Goal: Task Accomplishment & Management: Manage account settings

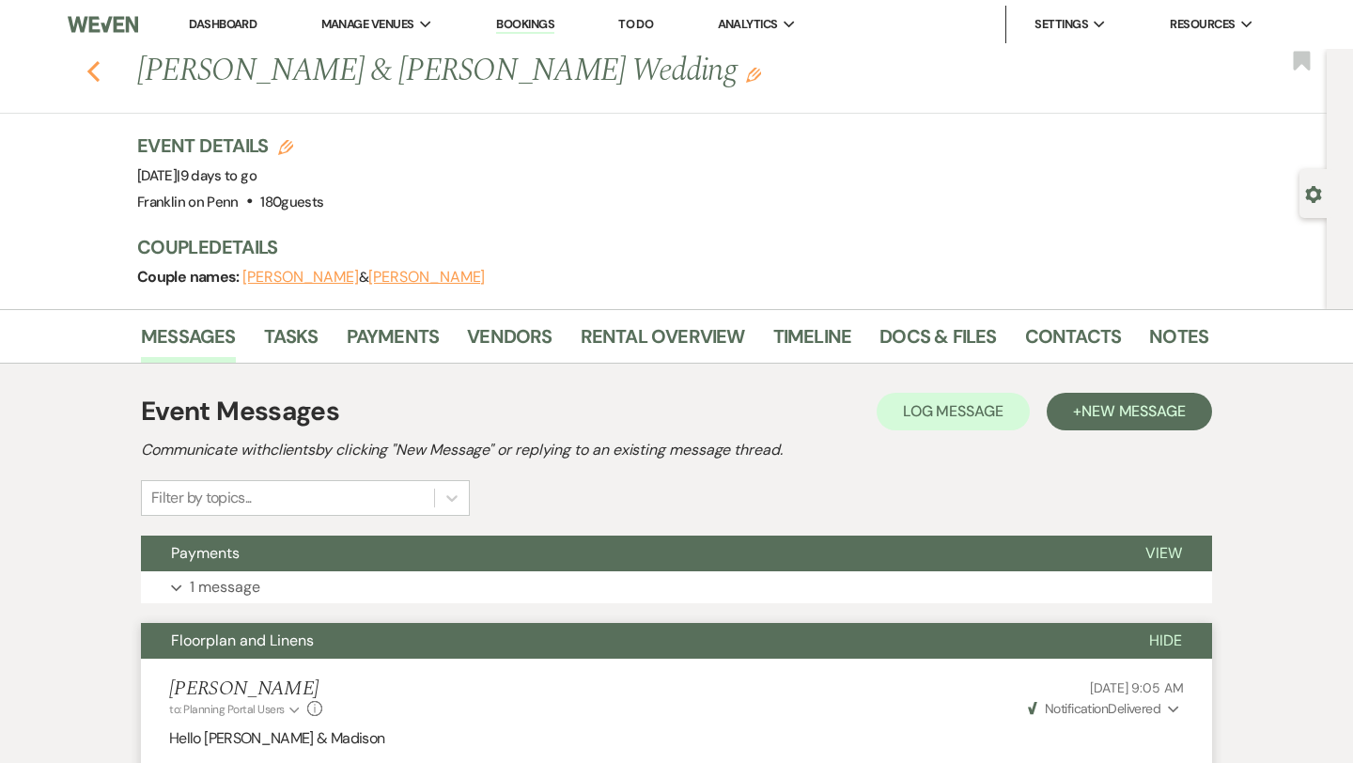
click at [98, 73] on icon "Previous" at bounding box center [93, 71] width 14 height 23
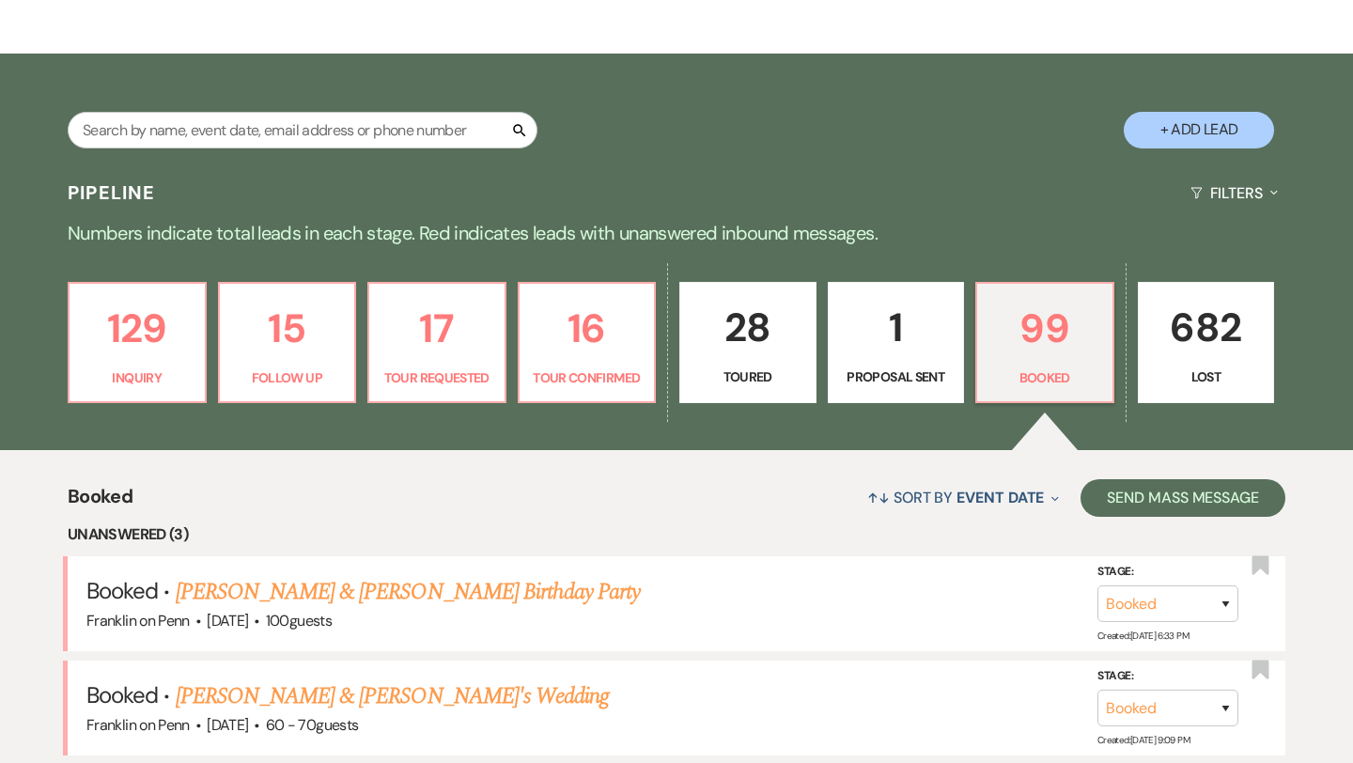
scroll to position [267, 0]
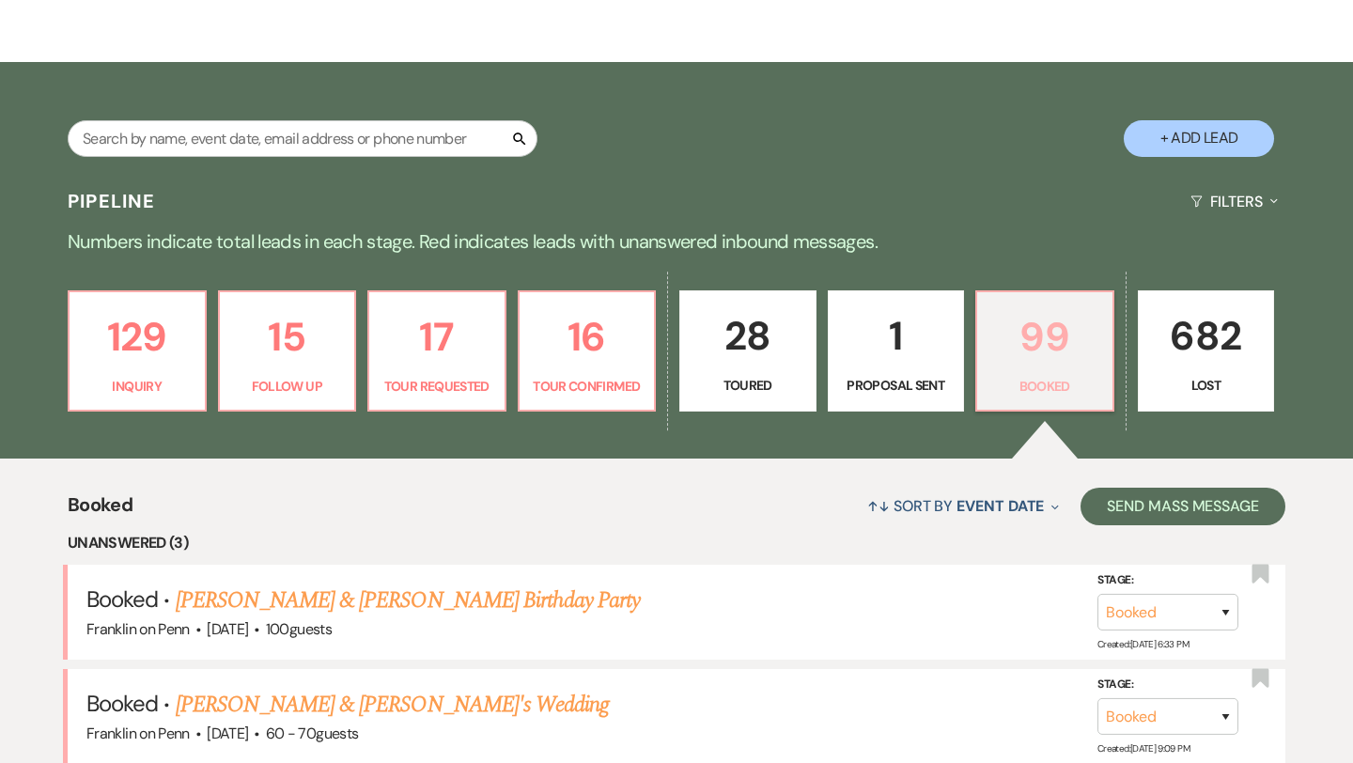
click at [1026, 348] on p "99" at bounding box center [1044, 336] width 113 height 63
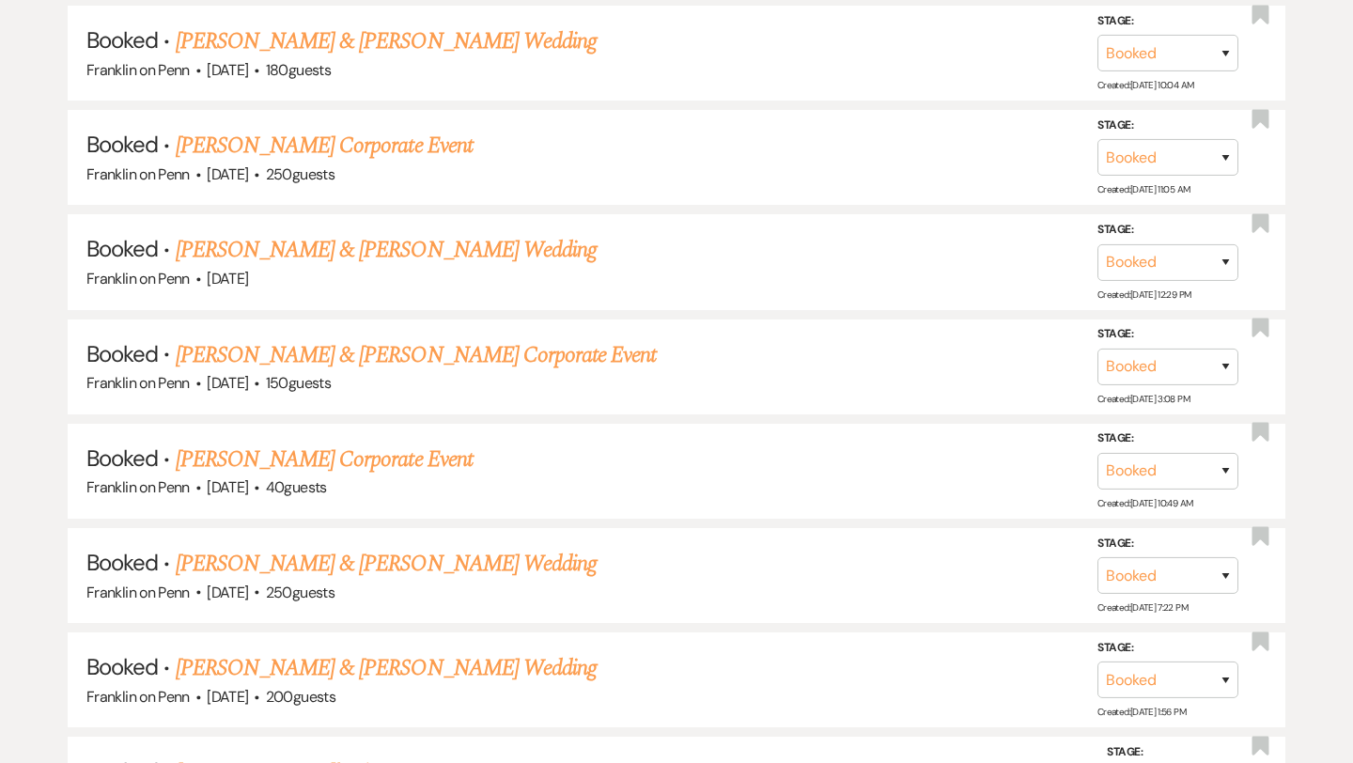
scroll to position [1369, 0]
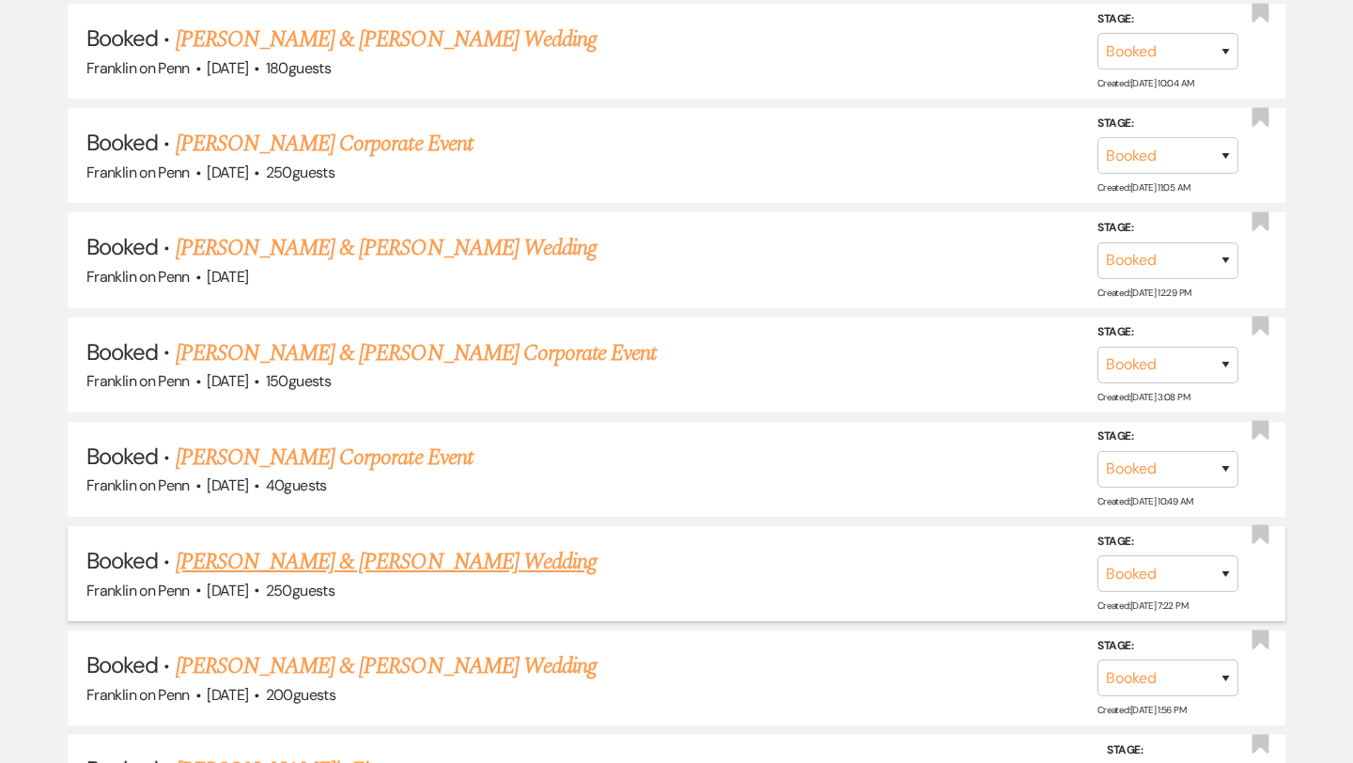
click at [338, 550] on link "[PERSON_NAME] & [PERSON_NAME] Wedding" at bounding box center [386, 562] width 421 height 34
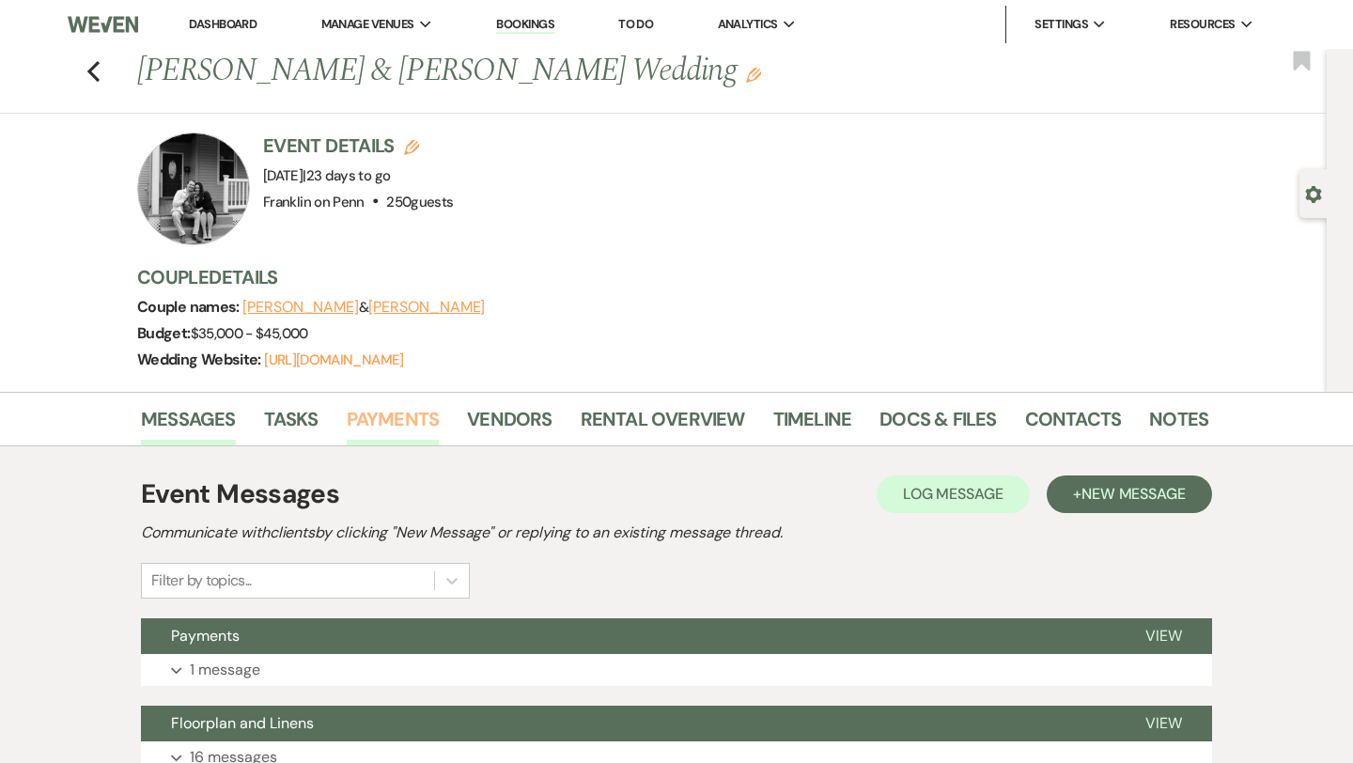
click at [398, 417] on link "Payments" at bounding box center [393, 424] width 93 height 41
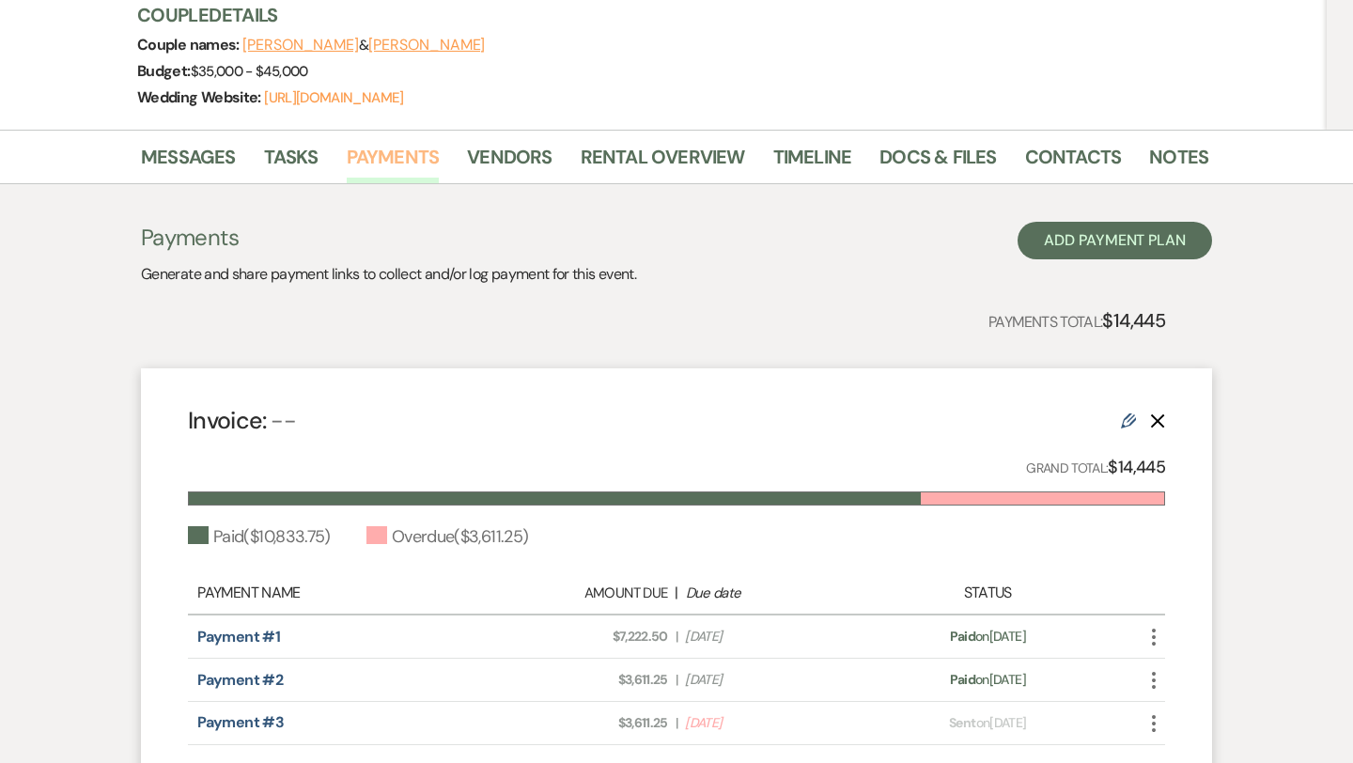
scroll to position [265, 0]
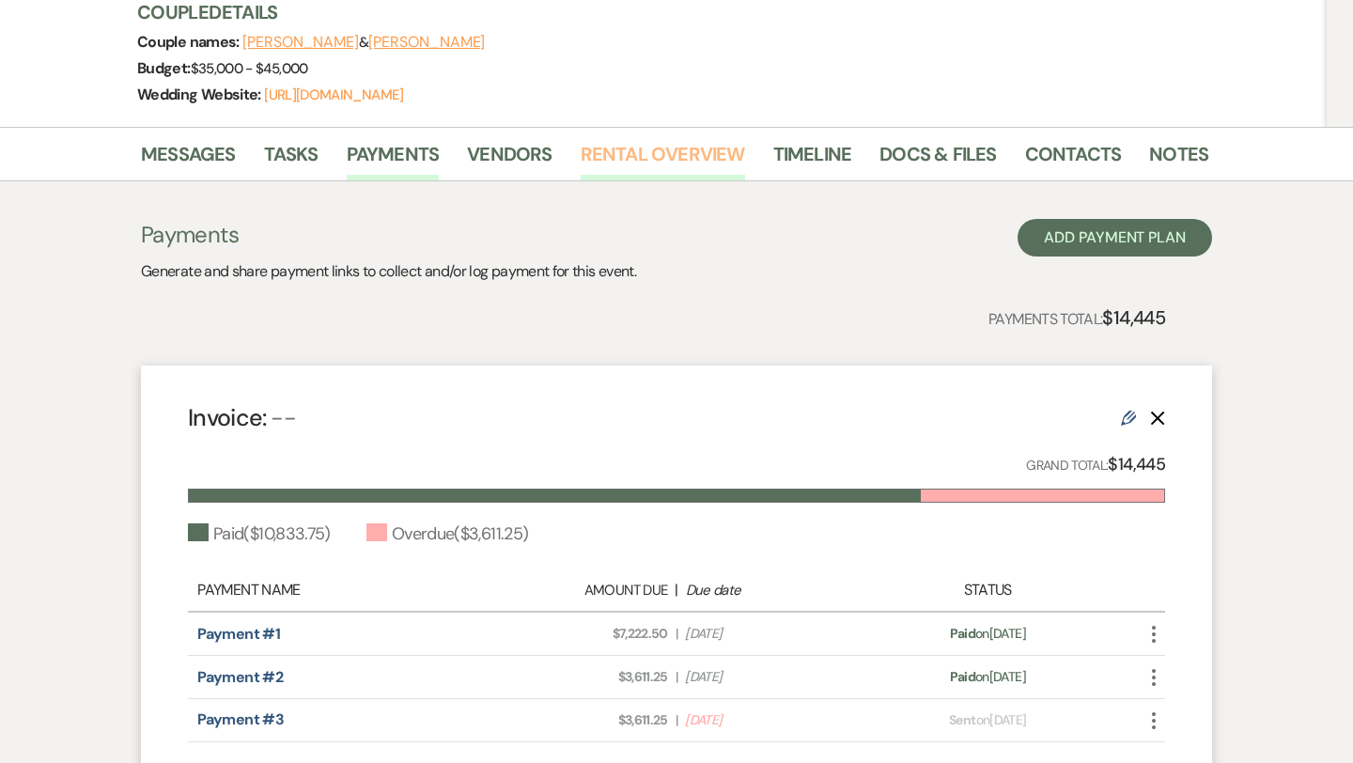
click at [623, 153] on link "Rental Overview" at bounding box center [663, 159] width 164 height 41
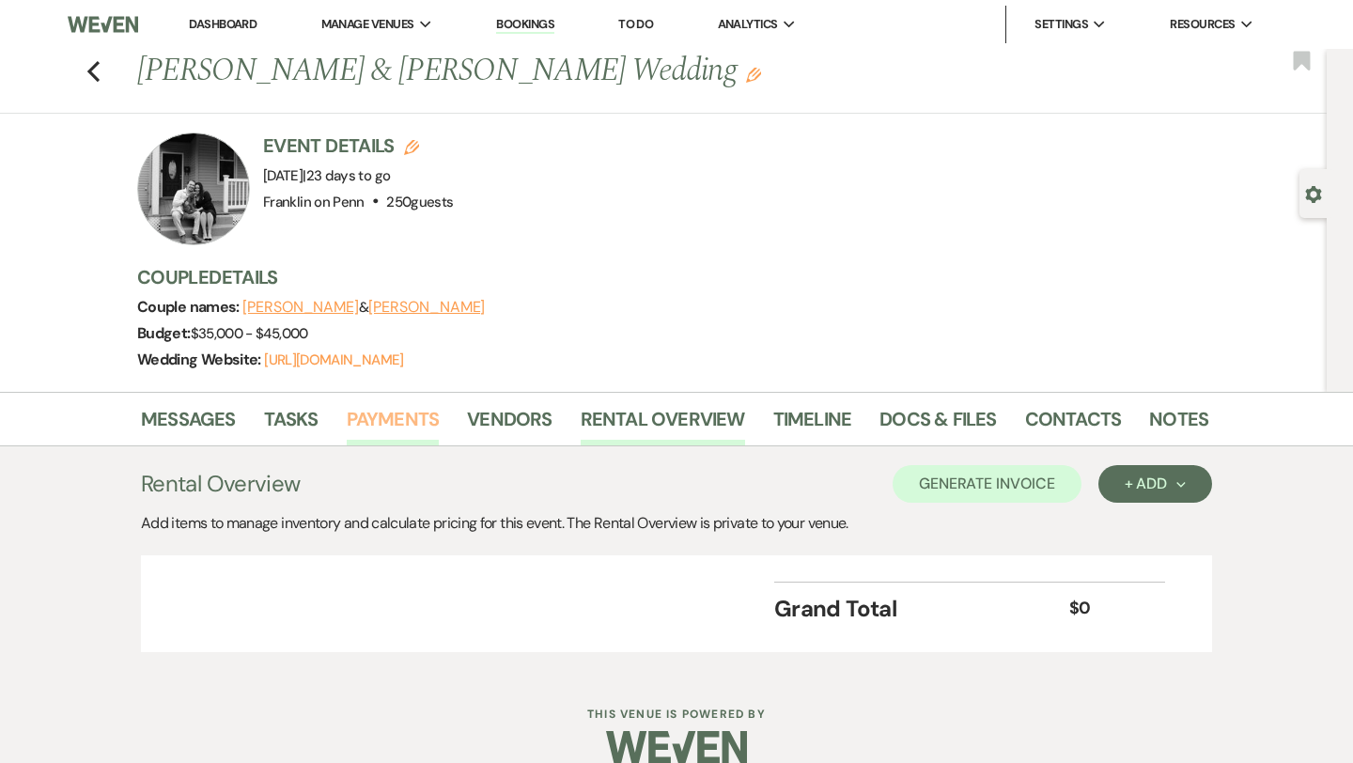
click at [419, 417] on link "Payments" at bounding box center [393, 424] width 93 height 41
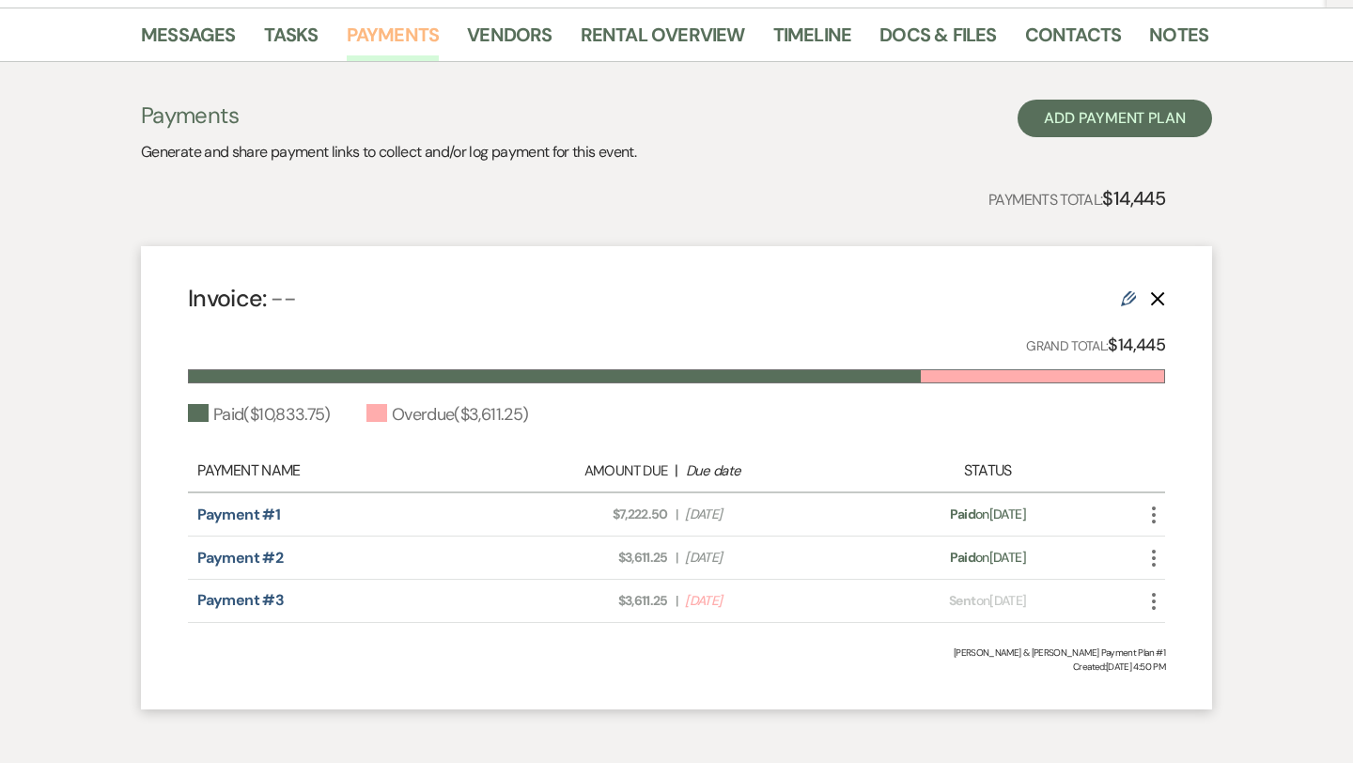
scroll to position [388, 0]
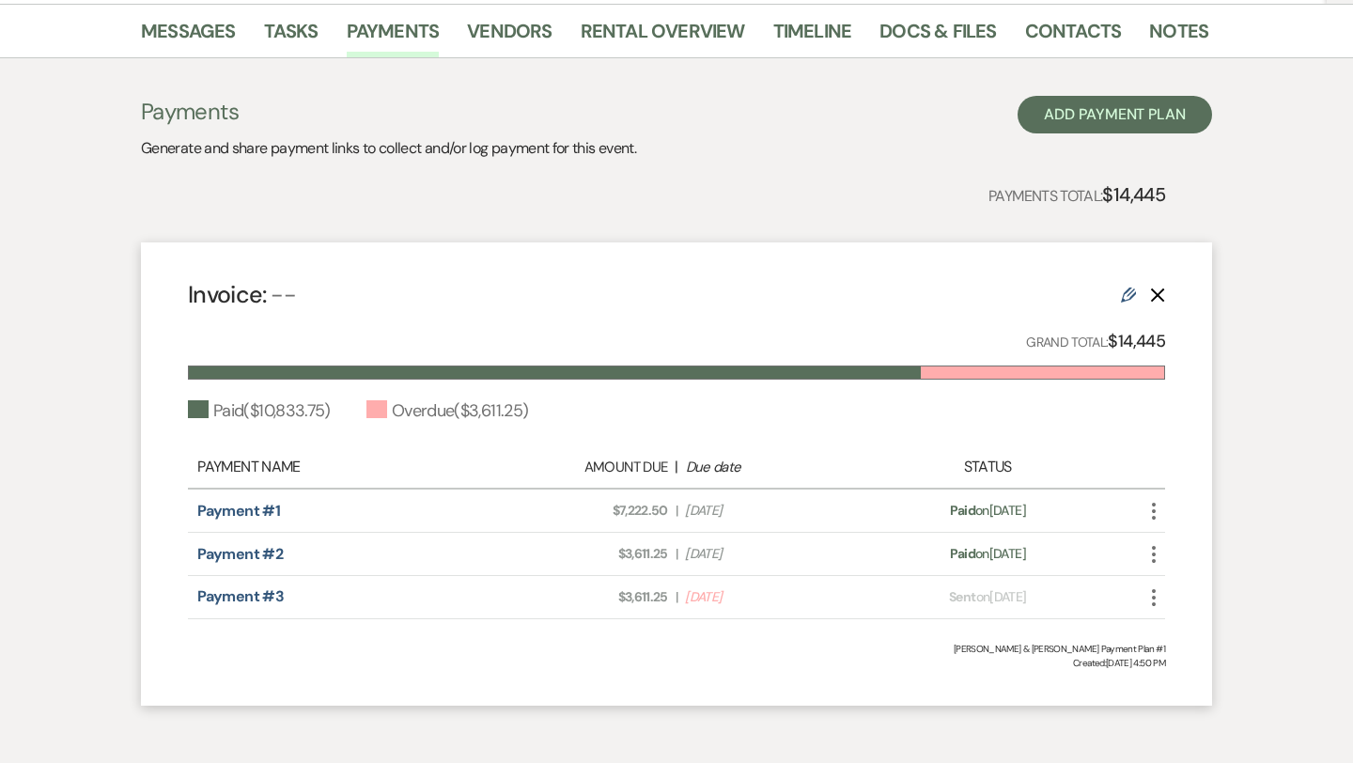
click at [1155, 595] on icon "More" at bounding box center [1153, 597] width 23 height 23
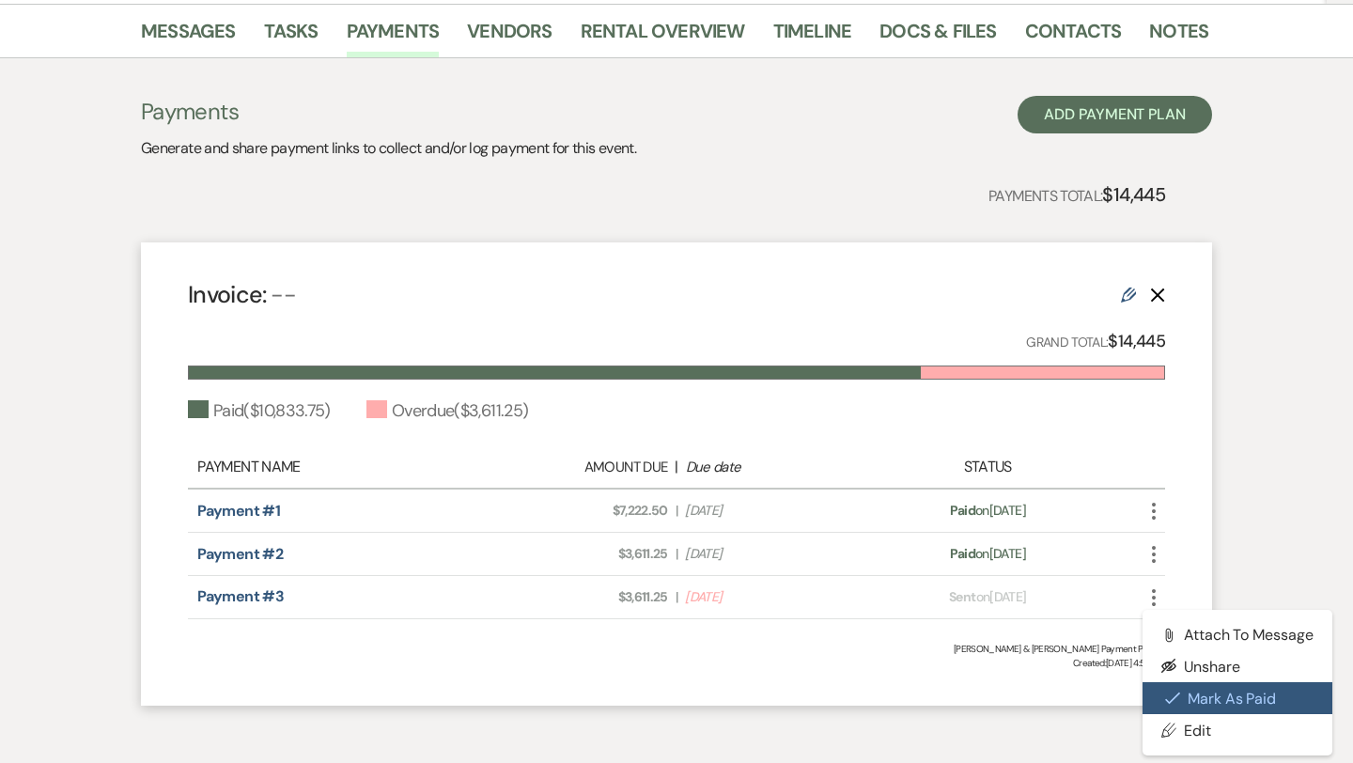
click at [1191, 699] on button "Check [PERSON_NAME] [PERSON_NAME] as Paid" at bounding box center [1237, 698] width 190 height 32
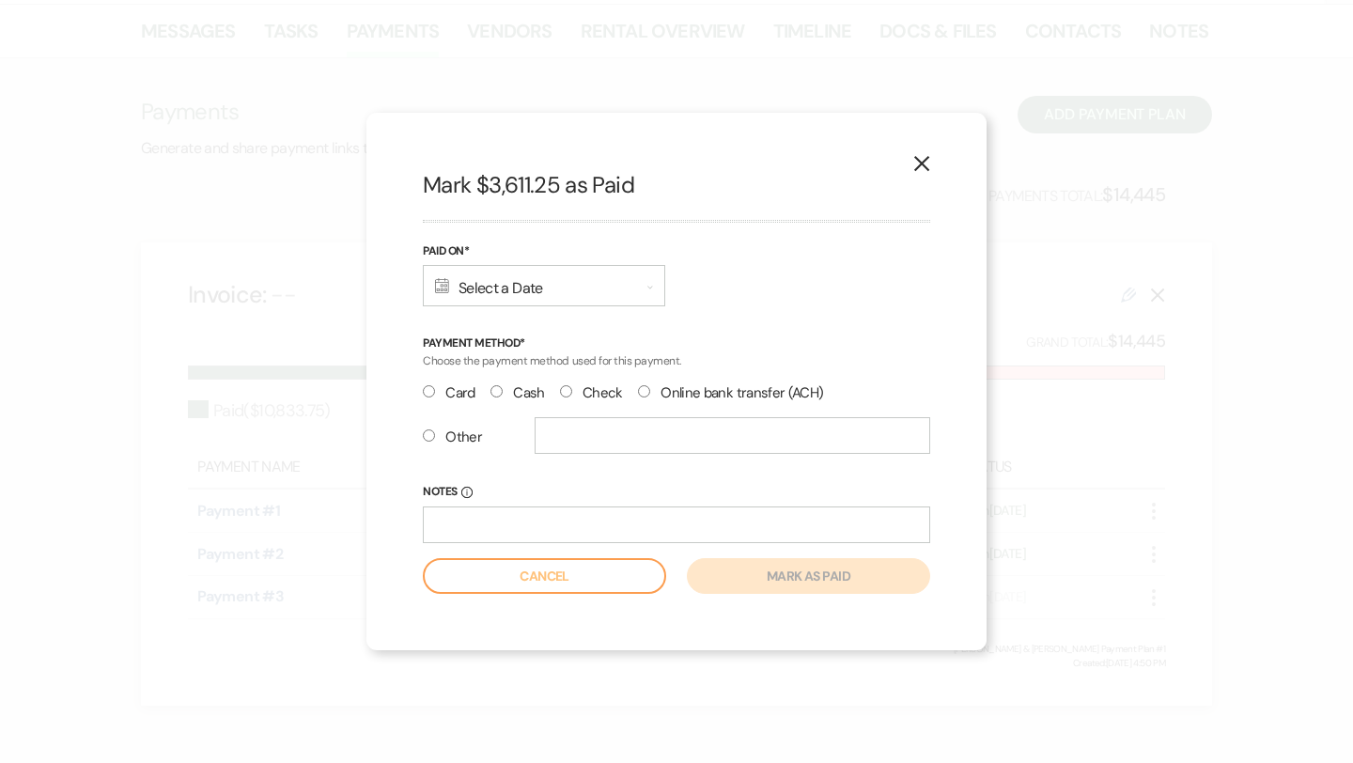
click at [507, 287] on div "Calendar Select a Date Expand" at bounding box center [544, 285] width 242 height 41
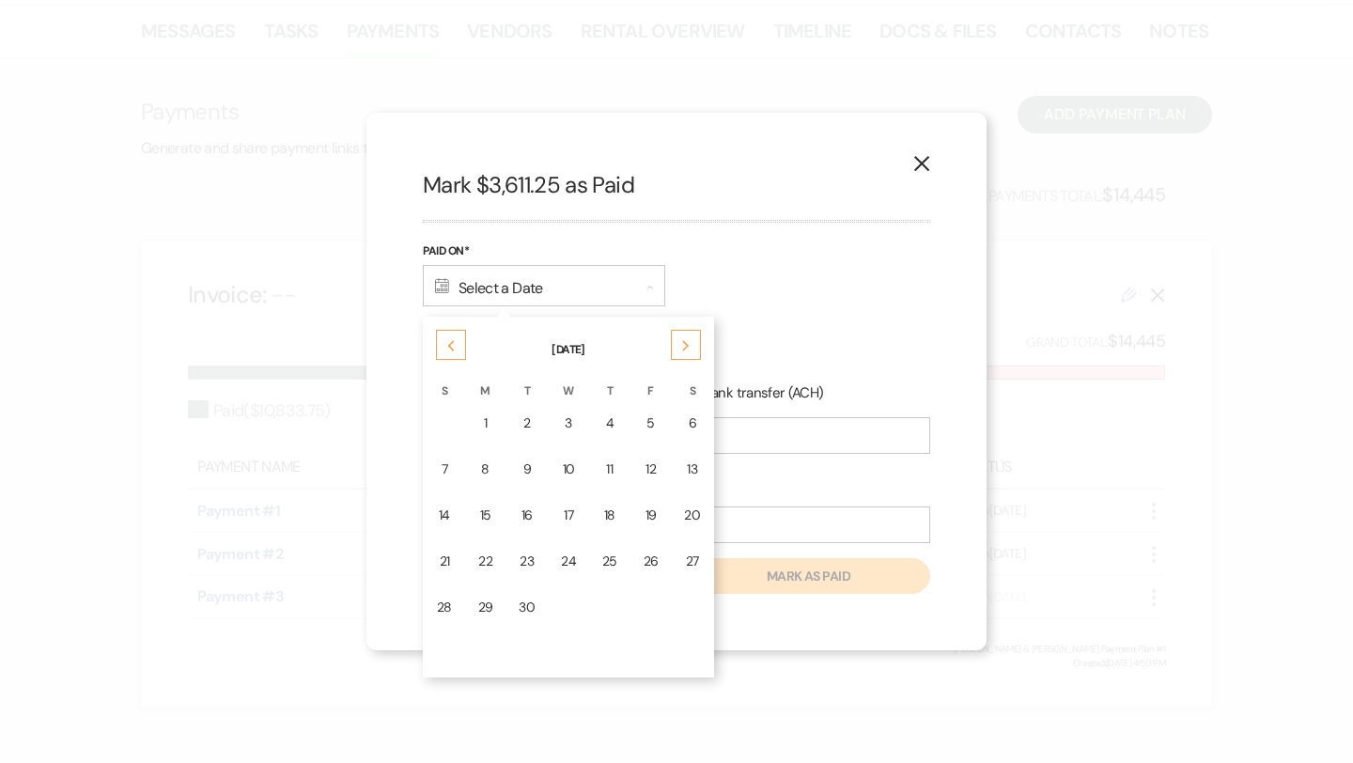
click at [447, 353] on div "Previous" at bounding box center [451, 345] width 30 height 30
click at [683, 349] on use at bounding box center [686, 345] width 7 height 10
click at [460, 473] on td "7" at bounding box center [444, 469] width 39 height 44
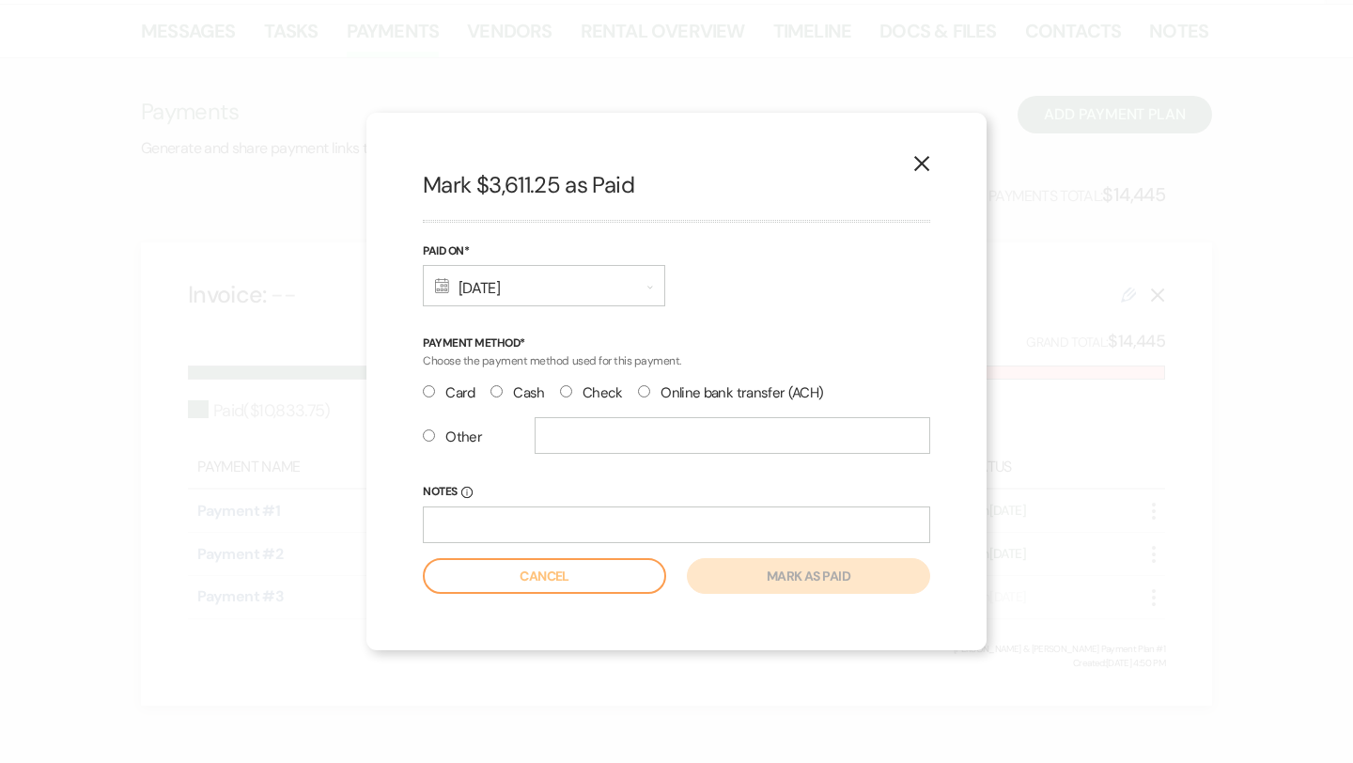
click at [566, 392] on input "Check" at bounding box center [566, 391] width 12 height 12
radio input "true"
click at [806, 568] on button "Mark as paid" at bounding box center [808, 576] width 243 height 36
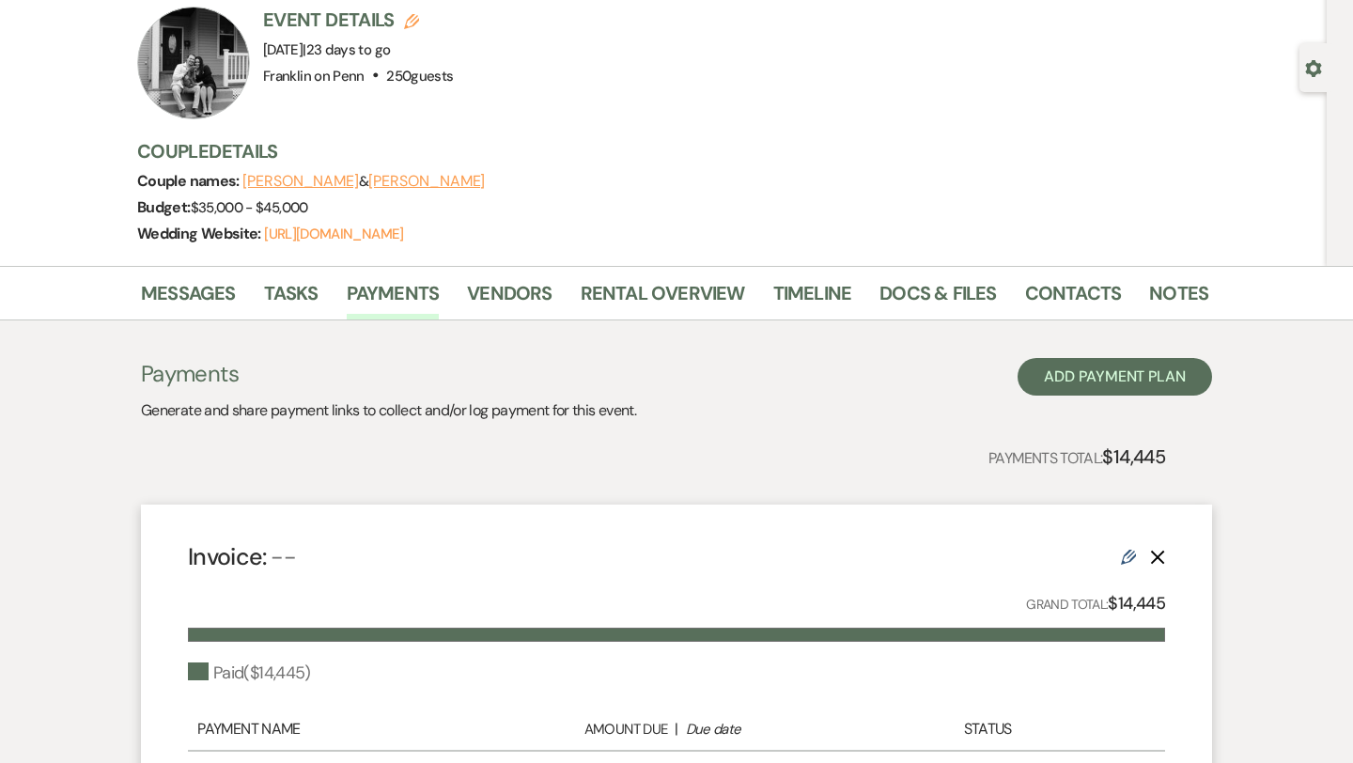
scroll to position [0, 0]
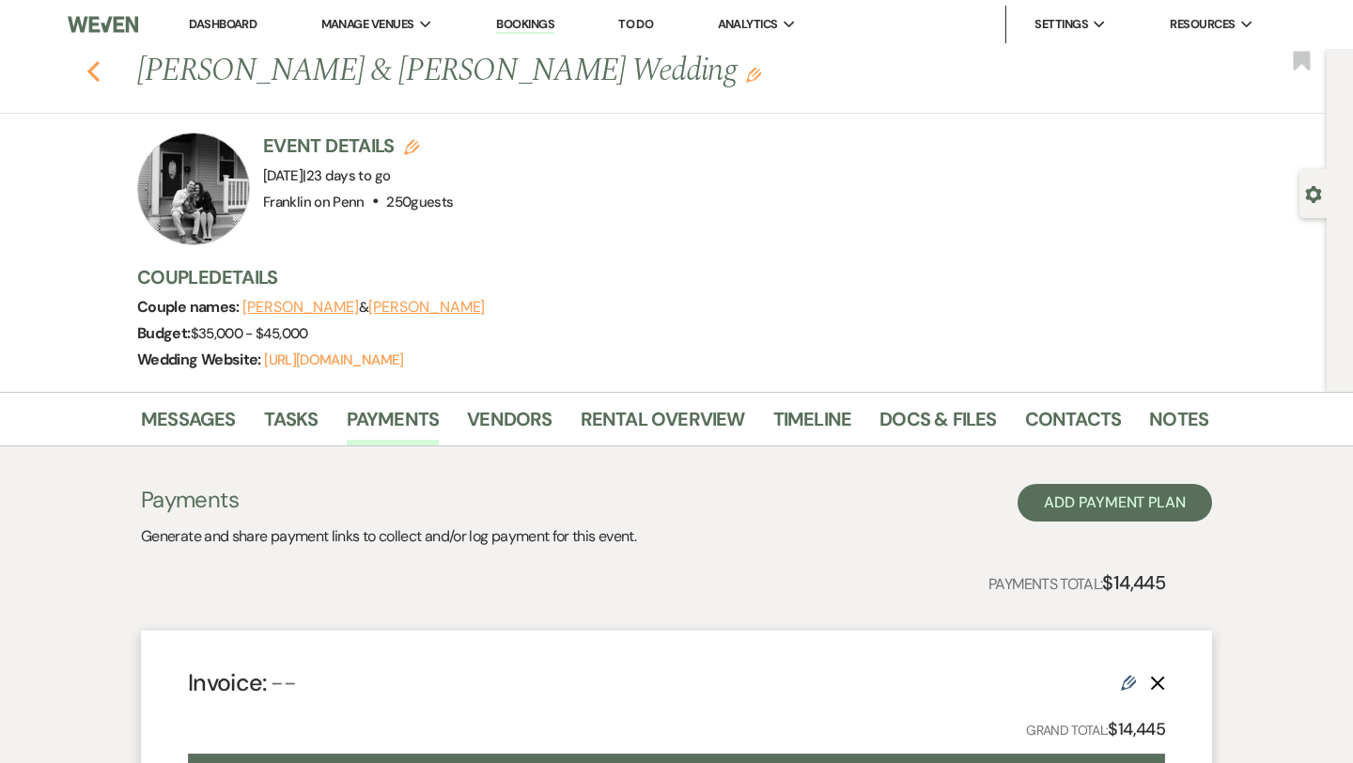
click at [94, 71] on icon "Previous" at bounding box center [93, 71] width 14 height 23
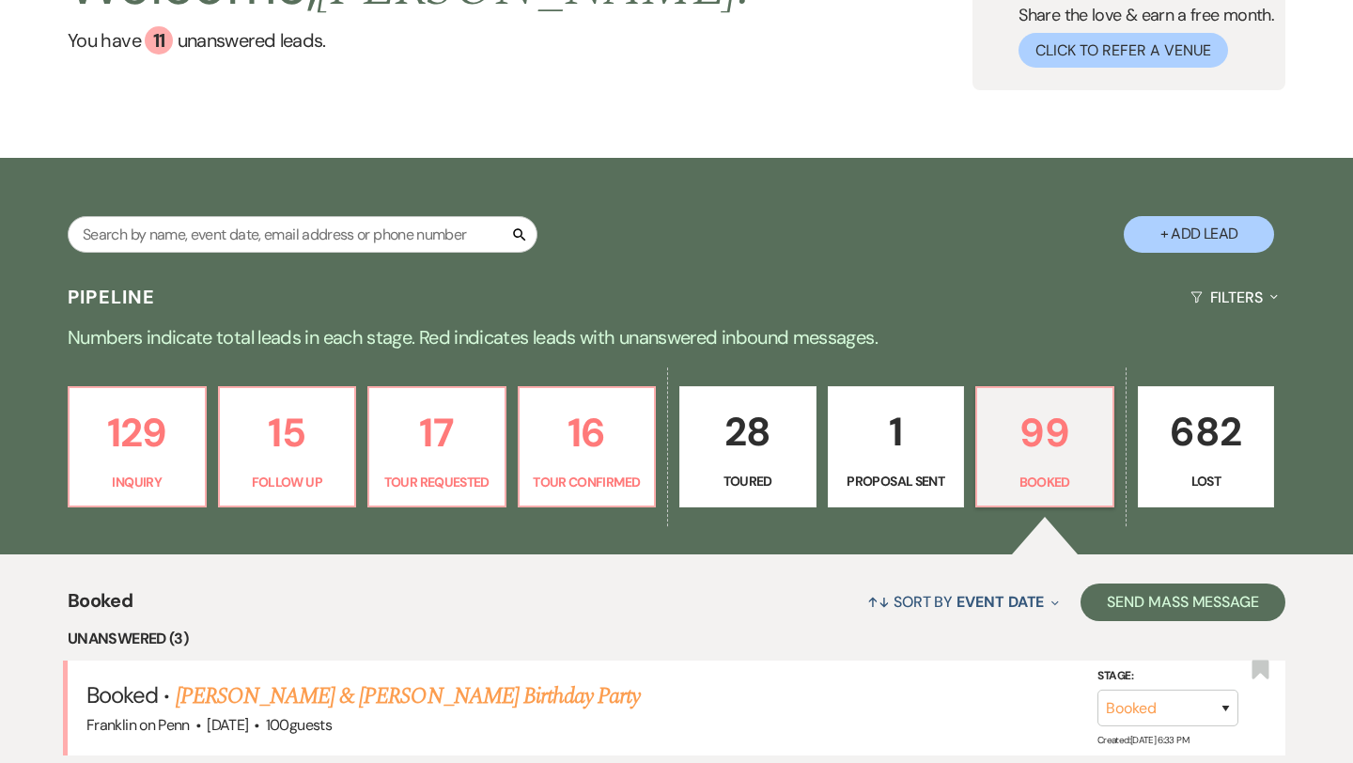
scroll to position [239, 0]
